Goal: Check status: Check status

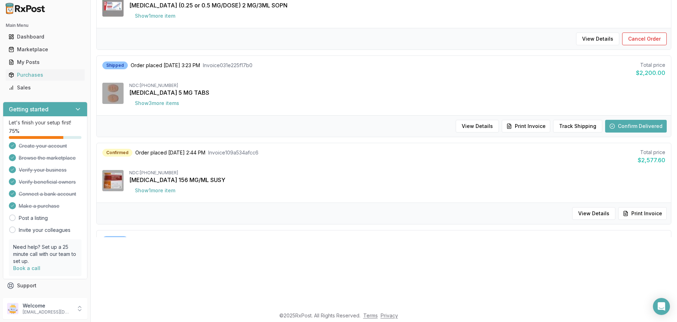
scroll to position [71, 0]
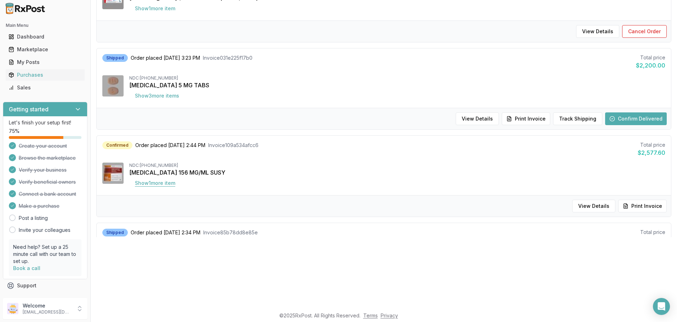
click at [164, 184] on button "Show 1 more item" at bounding box center [155, 183] width 52 height 13
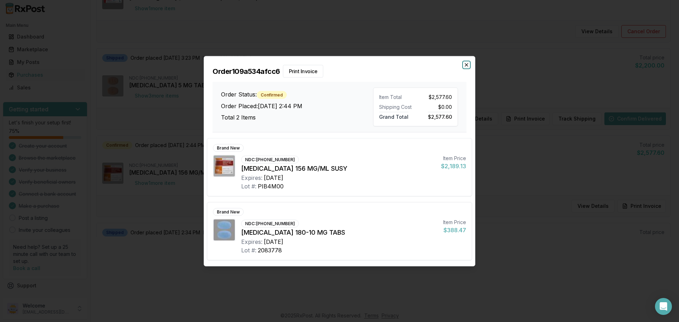
click at [466, 64] on icon "button" at bounding box center [467, 65] width 6 height 6
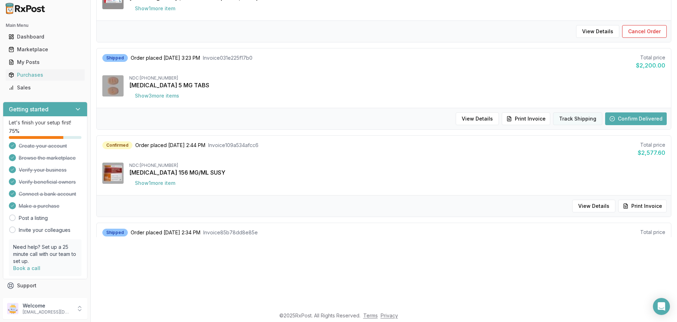
click at [571, 119] on button "Track Shipping" at bounding box center [577, 119] width 49 height 13
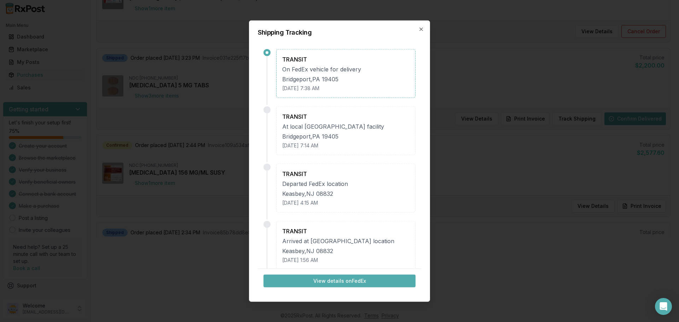
click at [333, 282] on button "View details on FedEx" at bounding box center [340, 281] width 152 height 13
click at [422, 31] on icon "button" at bounding box center [422, 29] width 6 height 6
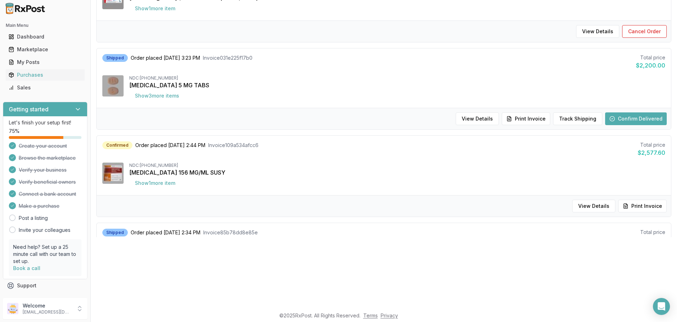
scroll to position [35, 0]
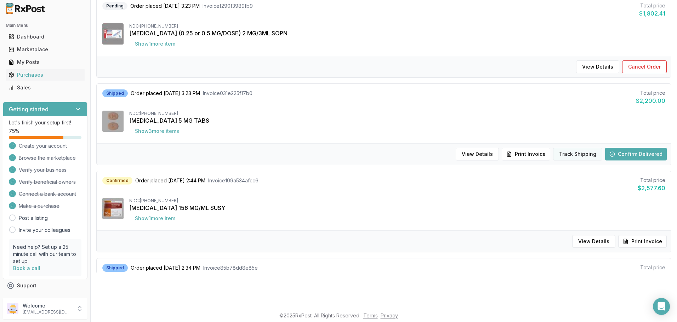
click at [572, 156] on button "Track Shipping" at bounding box center [577, 154] width 49 height 13
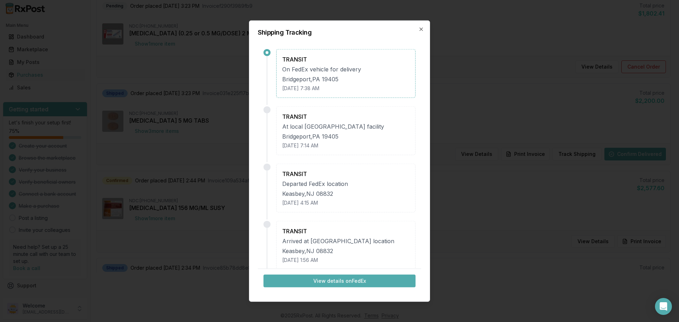
click at [331, 282] on button "View details on FedEx" at bounding box center [340, 281] width 152 height 13
click at [421, 29] on icon "button" at bounding box center [421, 29] width 3 height 3
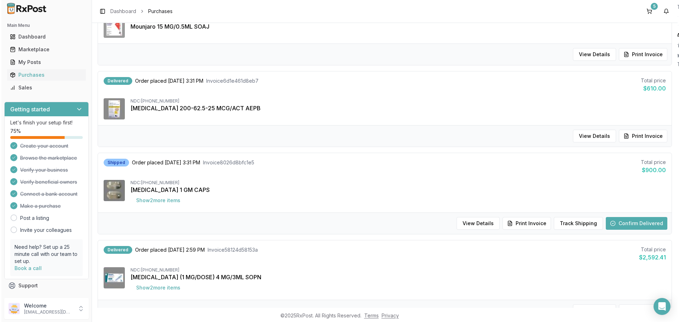
scroll to position [566, 0]
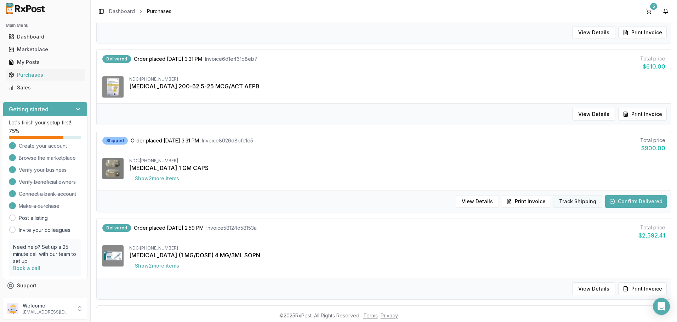
click at [567, 204] on button "Track Shipping" at bounding box center [577, 201] width 49 height 13
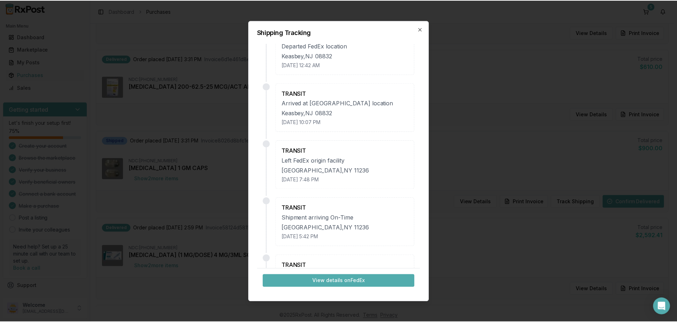
scroll to position [142, 0]
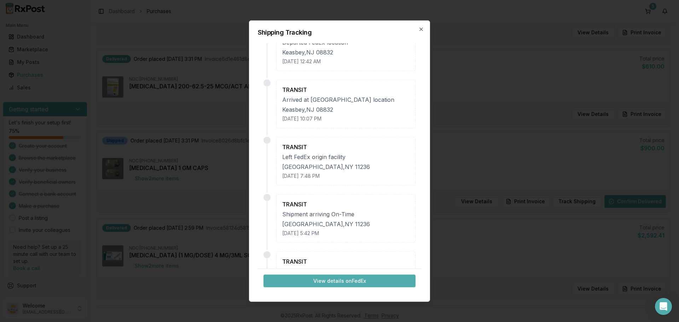
click at [338, 279] on button "View details on FedEx" at bounding box center [340, 281] width 152 height 13
click at [424, 30] on icon "button" at bounding box center [422, 29] width 6 height 6
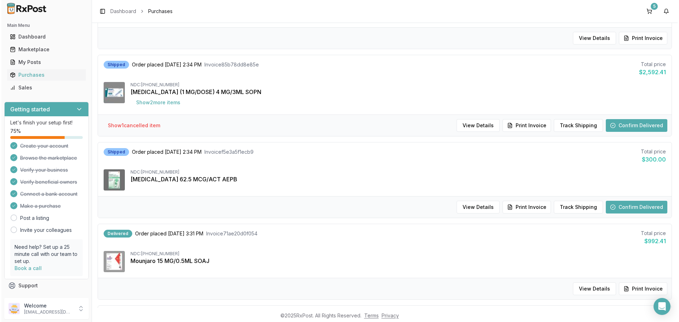
scroll to position [212, 0]
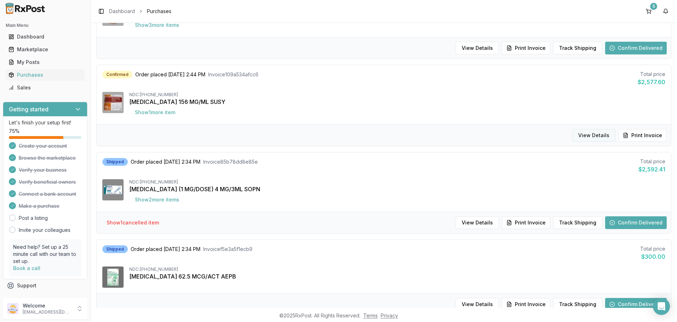
click at [585, 137] on button "View Details" at bounding box center [593, 135] width 43 height 13
